Goal: Check status: Check status

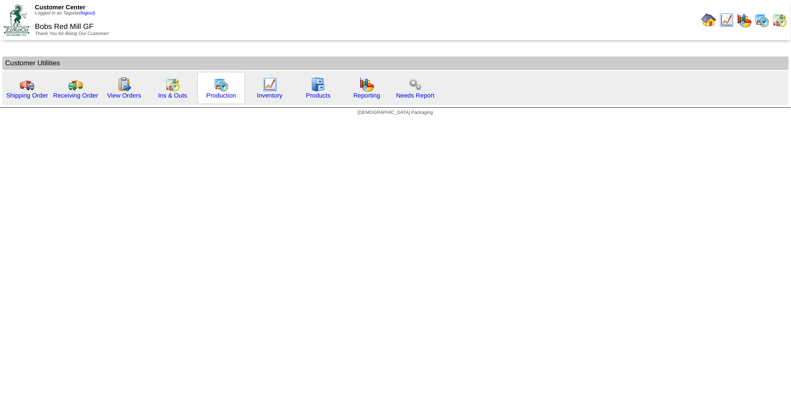
click at [214, 89] on img at bounding box center [221, 84] width 15 height 15
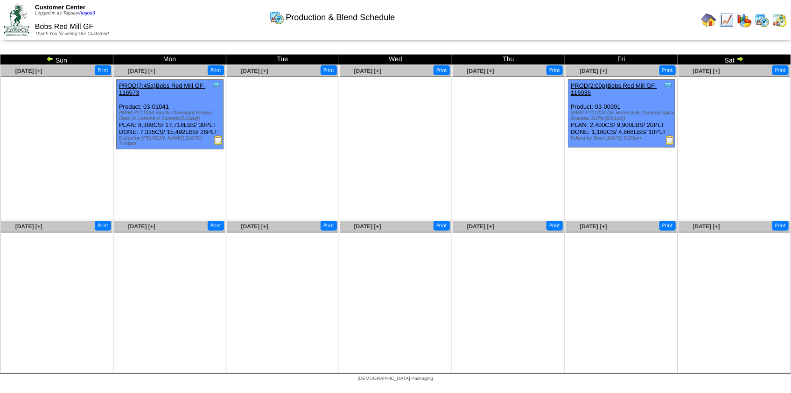
click at [51, 61] on img at bounding box center [49, 58] width 7 height 7
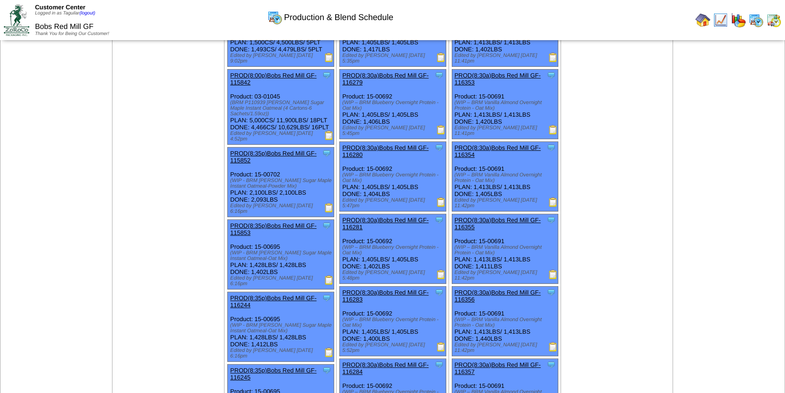
scroll to position [382, 0]
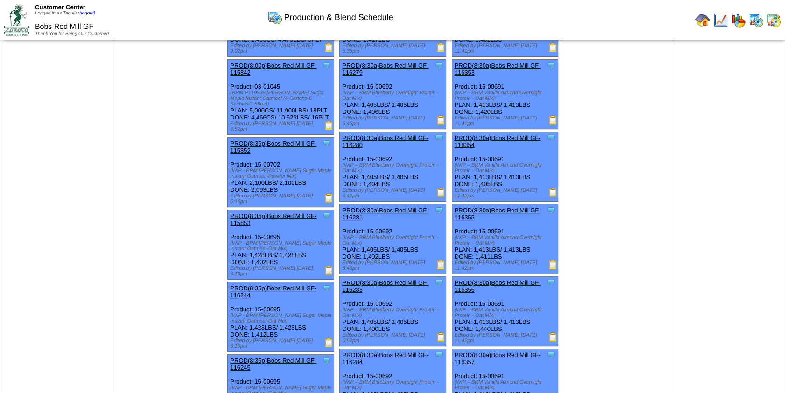
click at [289, 140] on link "PROD(8:35p)Bobs Red Mill GF-115852" at bounding box center [273, 147] width 86 height 14
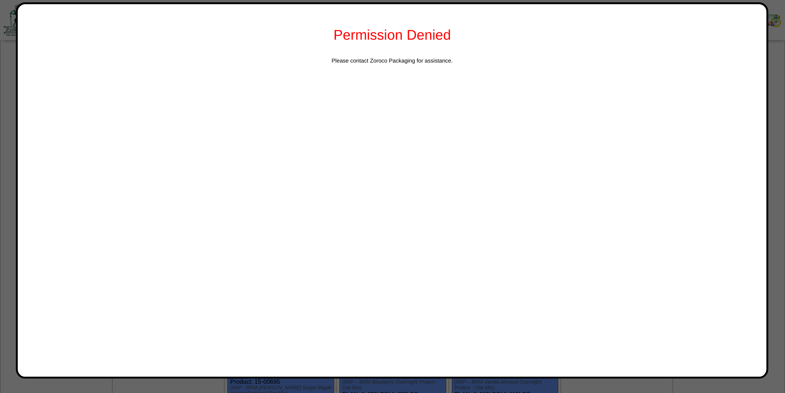
click at [311, 62] on div "Please contact Zoroco Packaging for assistance." at bounding box center [392, 60] width 730 height 7
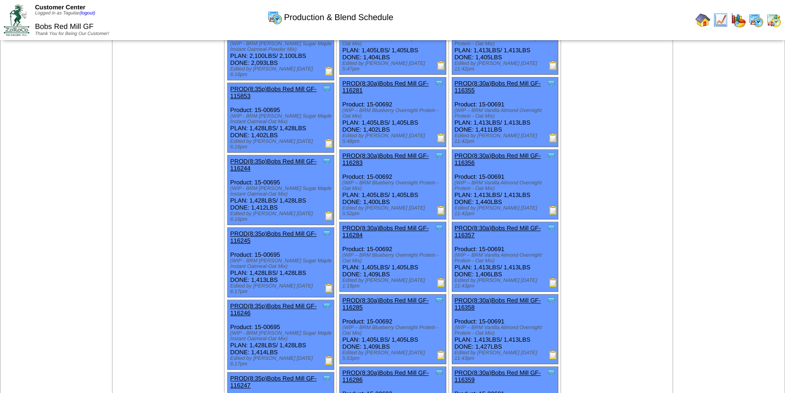
scroll to position [382, 0]
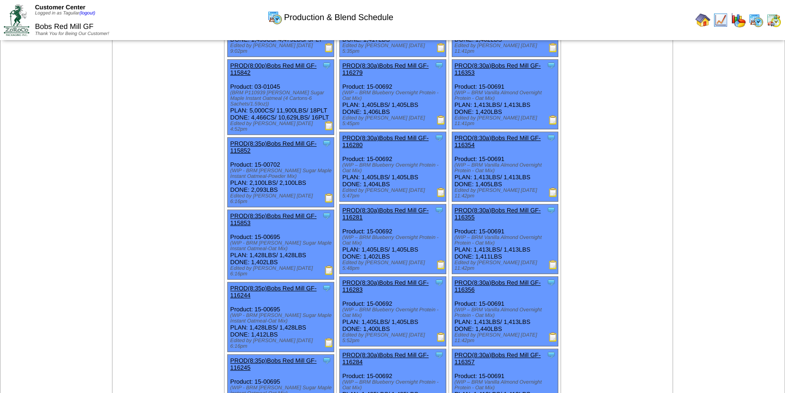
click at [329, 193] on img at bounding box center [328, 197] width 9 height 9
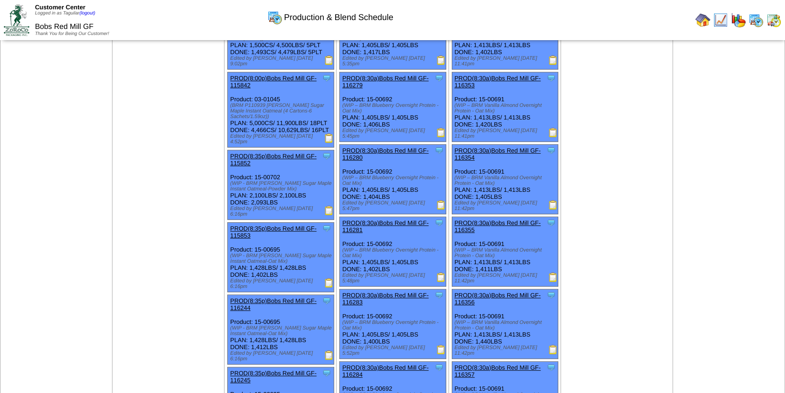
scroll to position [382, 0]
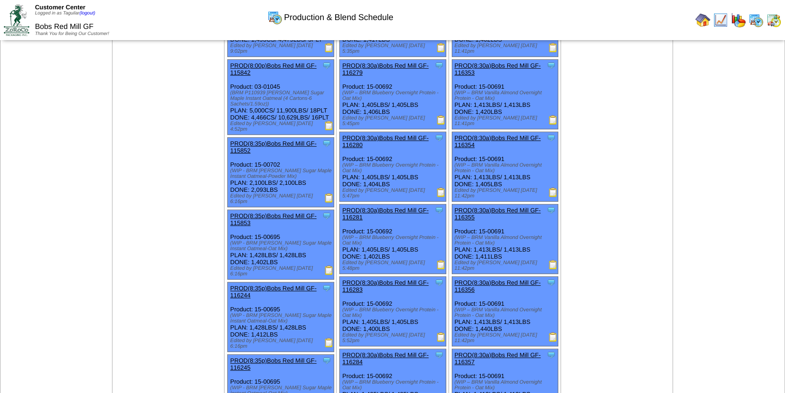
click at [326, 193] on img at bounding box center [328, 197] width 9 height 9
